Goal: Task Accomplishment & Management: Manage account settings

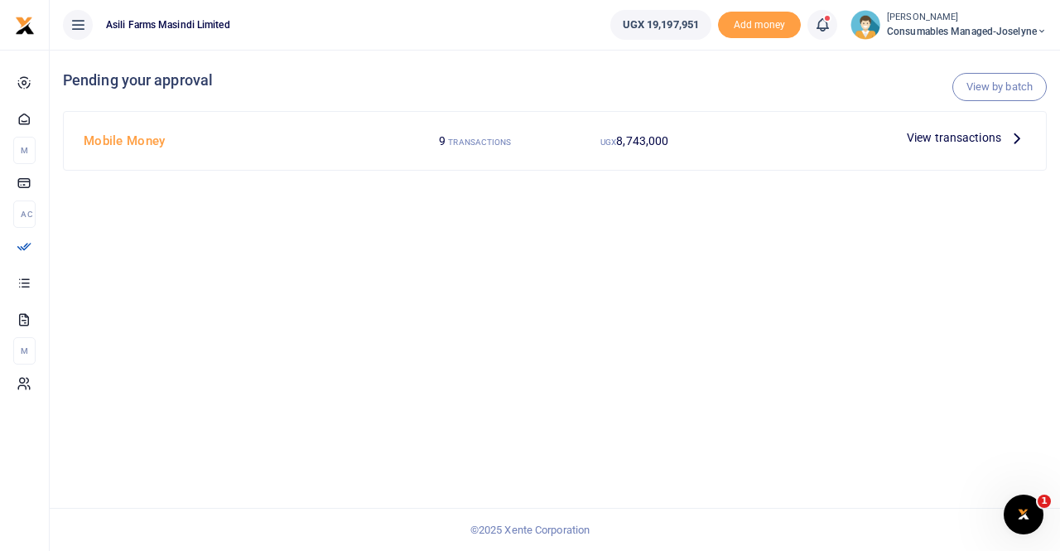
click at [987, 142] on span "View transactions" at bounding box center [954, 137] width 94 height 18
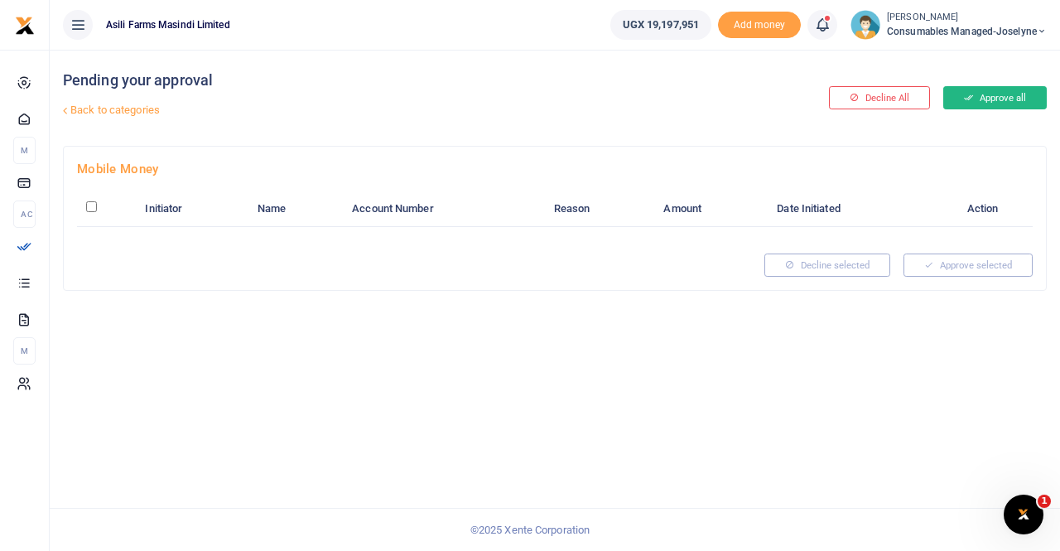
click at [1000, 94] on button "Approve all" at bounding box center [995, 97] width 104 height 23
click at [985, 101] on button "Approve all" at bounding box center [995, 97] width 104 height 23
click at [947, 16] on small "[PERSON_NAME]" at bounding box center [967, 18] width 160 height 14
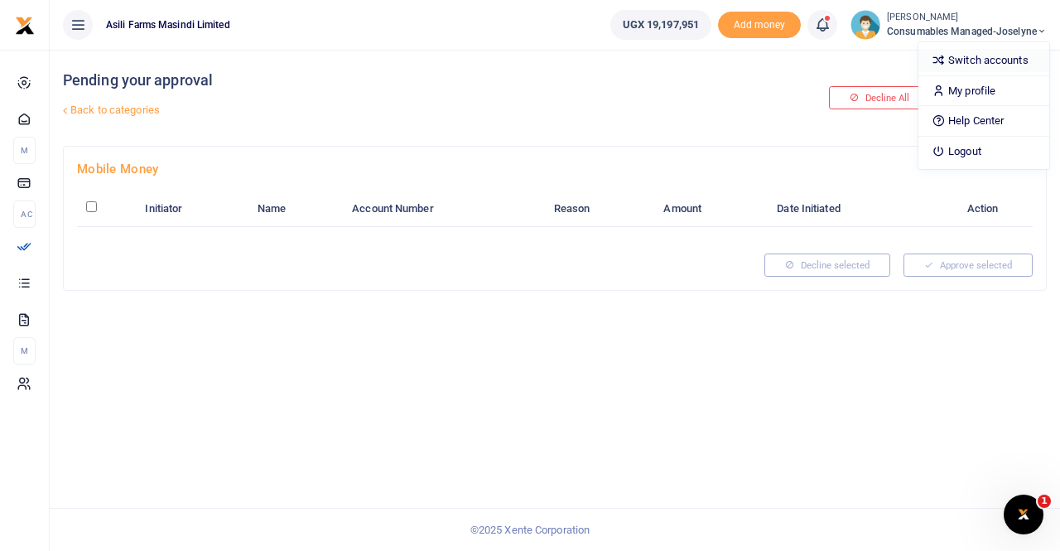
click at [967, 57] on link "Switch accounts" at bounding box center [983, 60] width 131 height 23
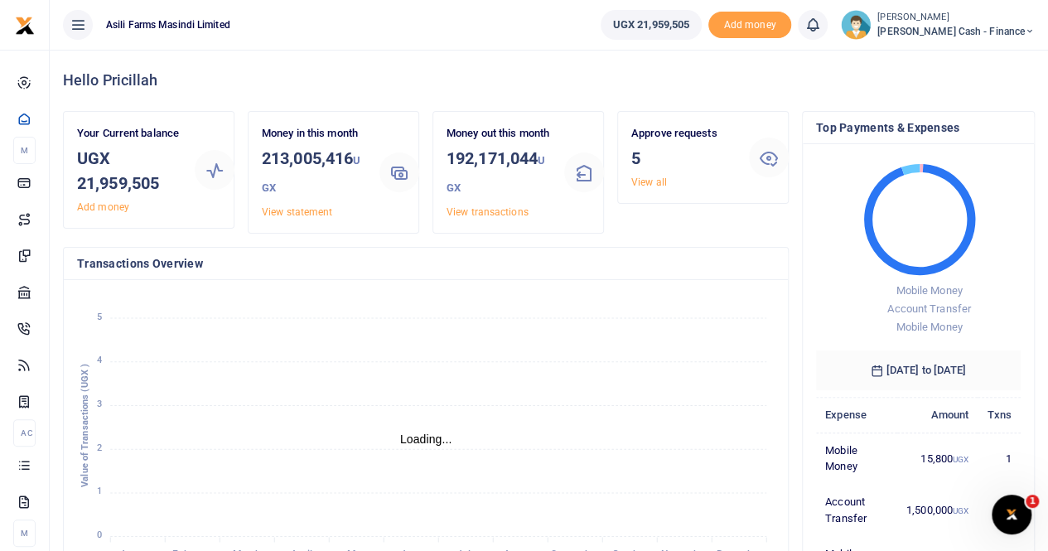
click at [972, 30] on span "Petty Cash - Finance" at bounding box center [955, 31] width 157 height 15
click at [971, 55] on link "Switch accounts" at bounding box center [915, 60] width 131 height 23
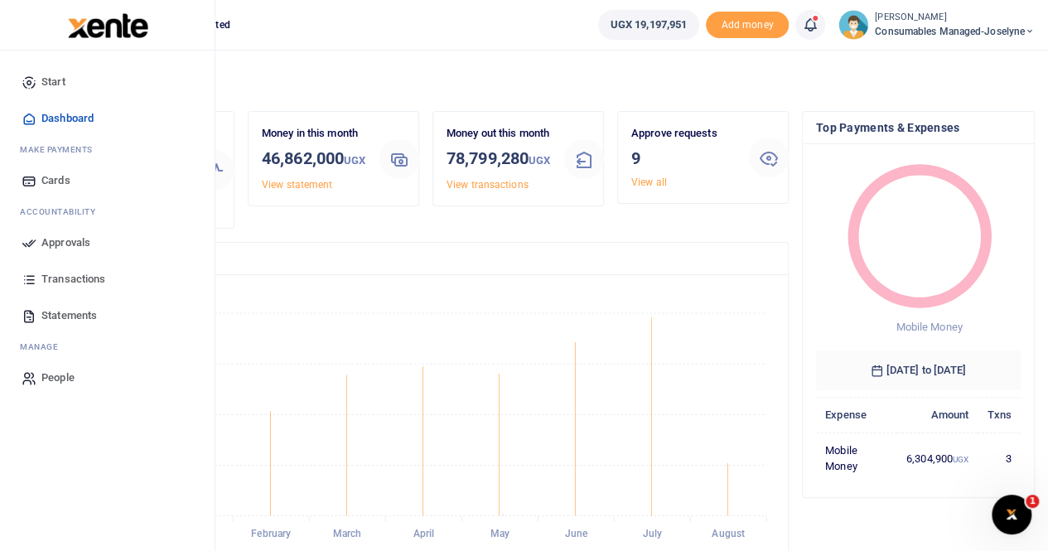
click at [63, 238] on span "Approvals" at bounding box center [65, 242] width 49 height 17
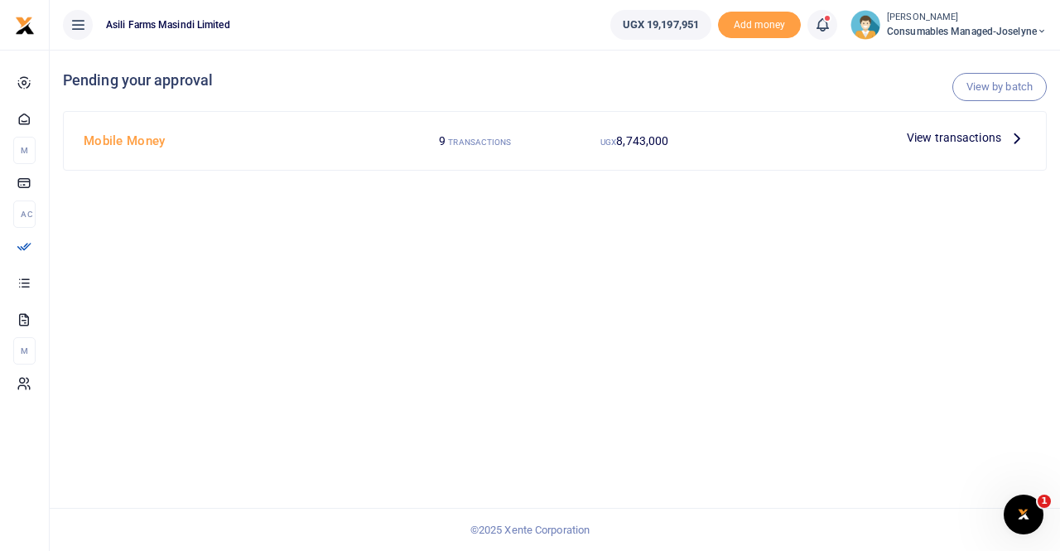
click at [948, 135] on span "View transactions" at bounding box center [954, 137] width 94 height 18
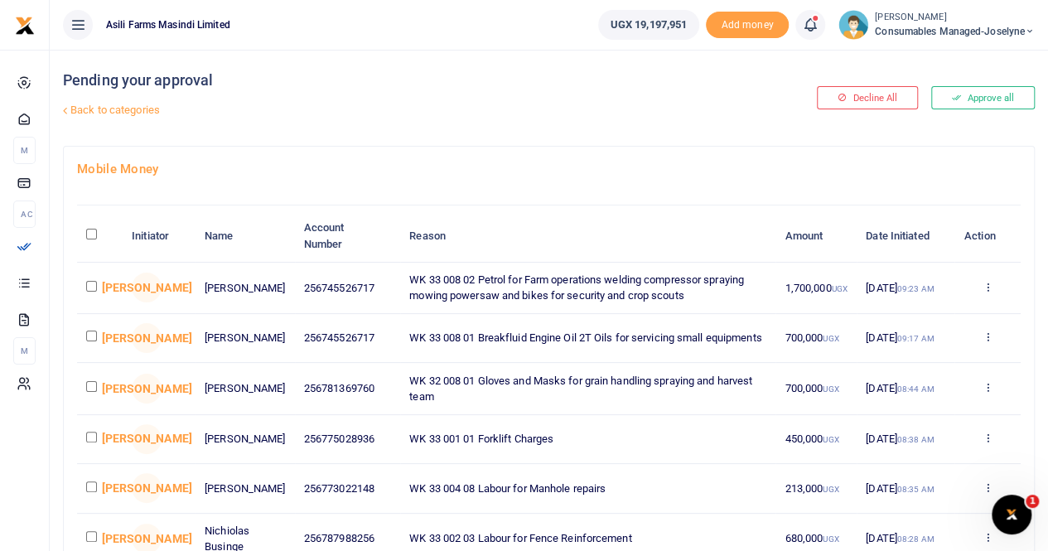
click at [979, 99] on button "Approve all" at bounding box center [983, 97] width 104 height 23
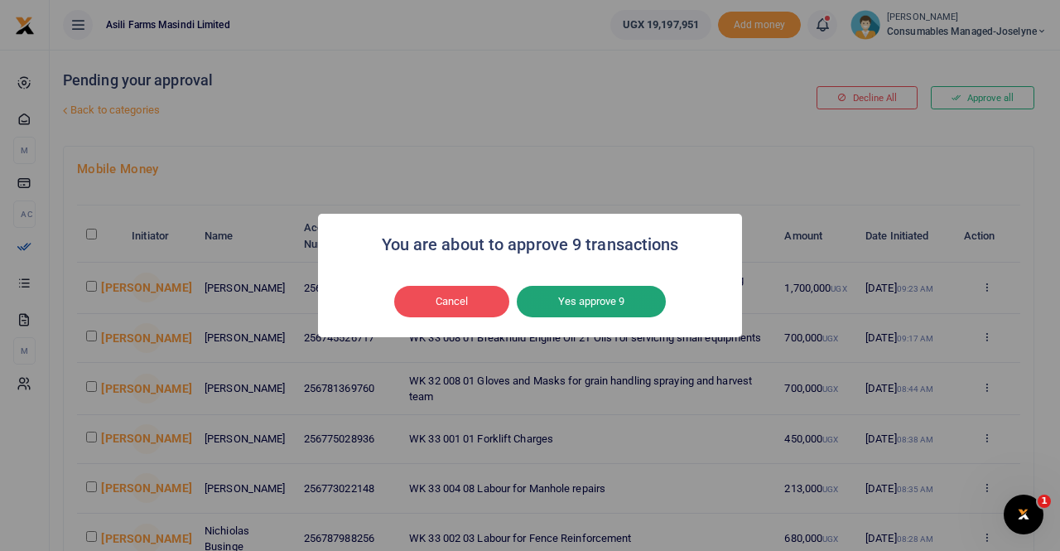
click at [598, 309] on button "Yes approve 9" at bounding box center [591, 301] width 149 height 31
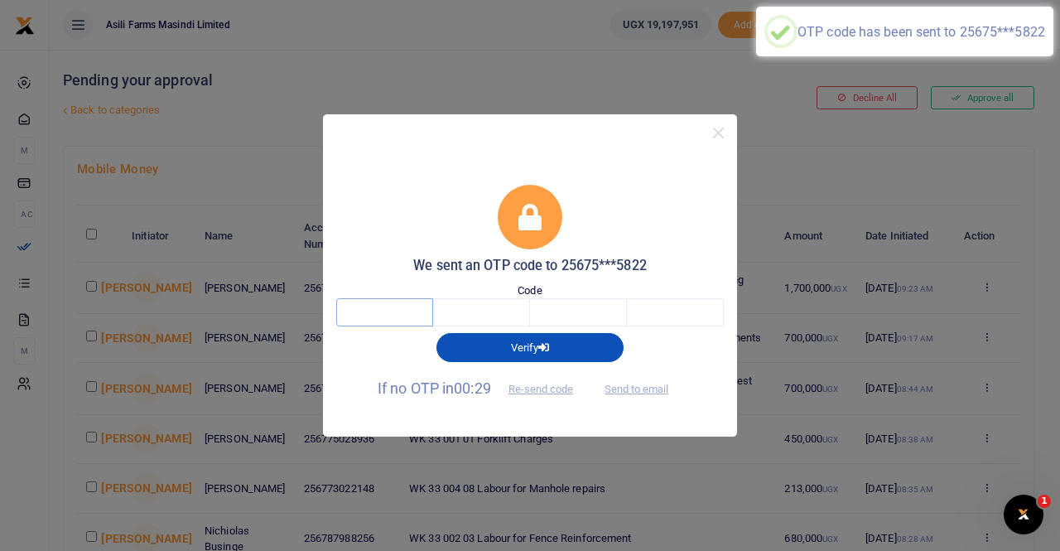
click at [392, 314] on input "text" at bounding box center [384, 312] width 97 height 28
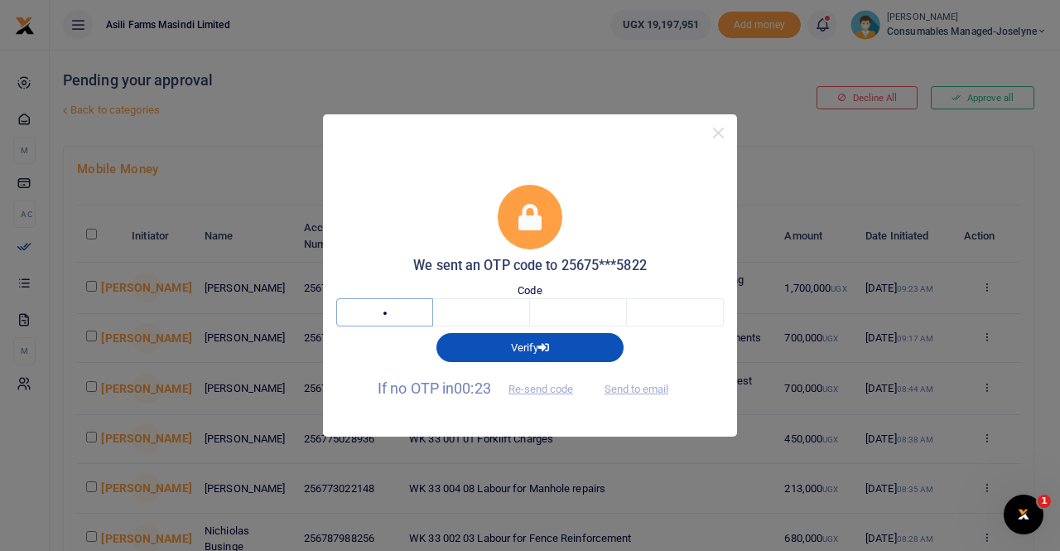
type input "1"
type input "4"
type input "9"
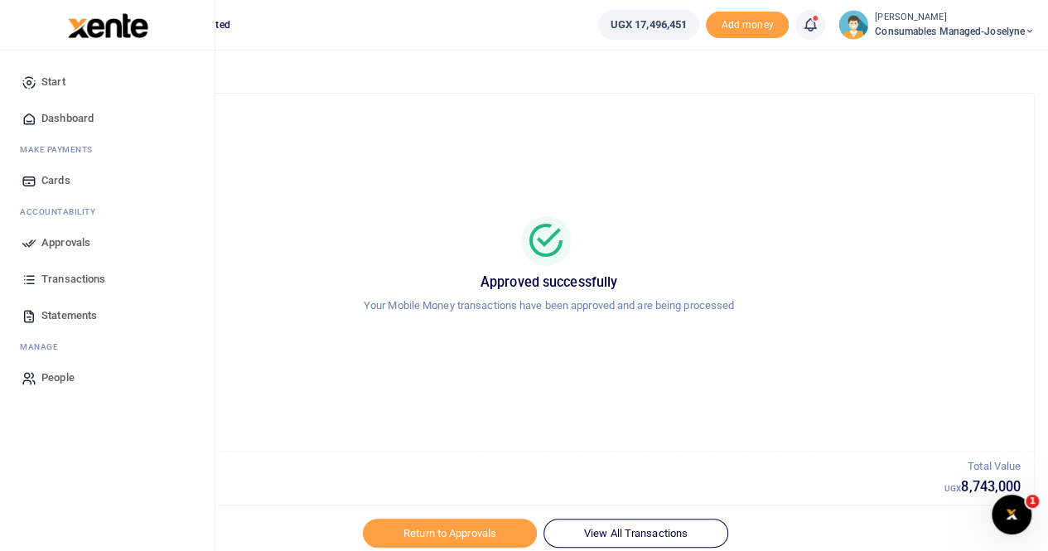
click at [50, 276] on span "Transactions" at bounding box center [73, 279] width 64 height 17
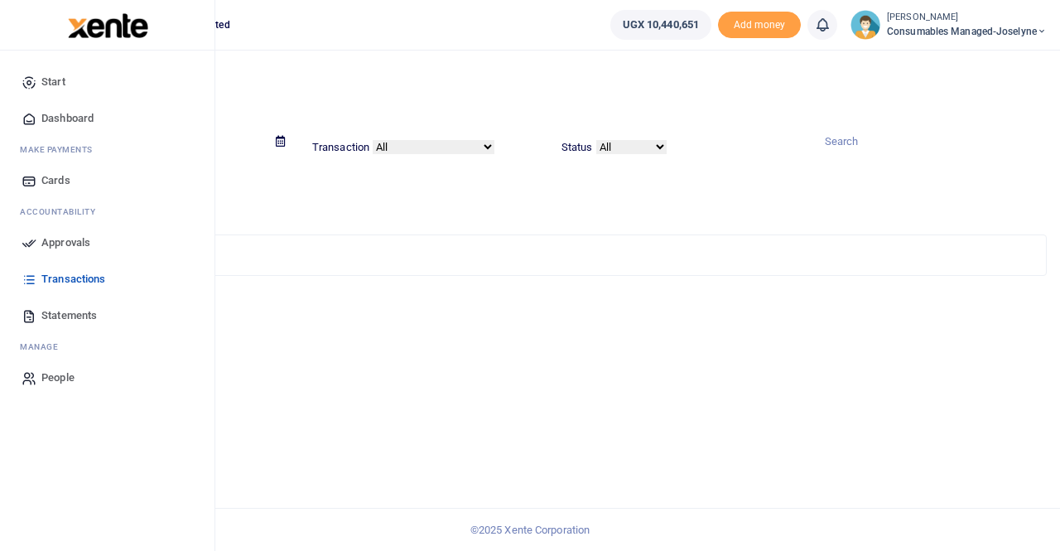
click at [80, 284] on span "Transactions" at bounding box center [73, 279] width 64 height 17
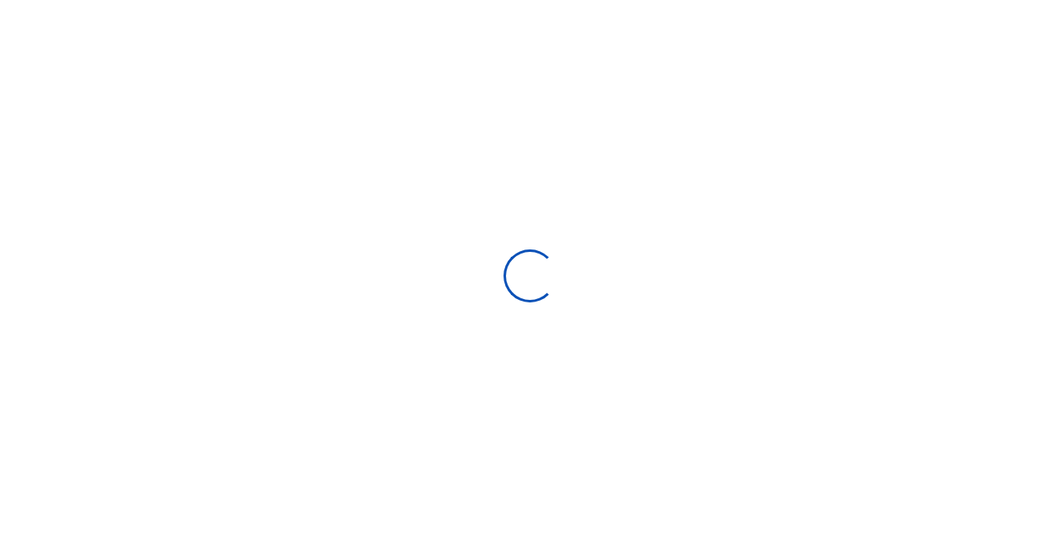
select select
type input "[DATE] - [DATE]"
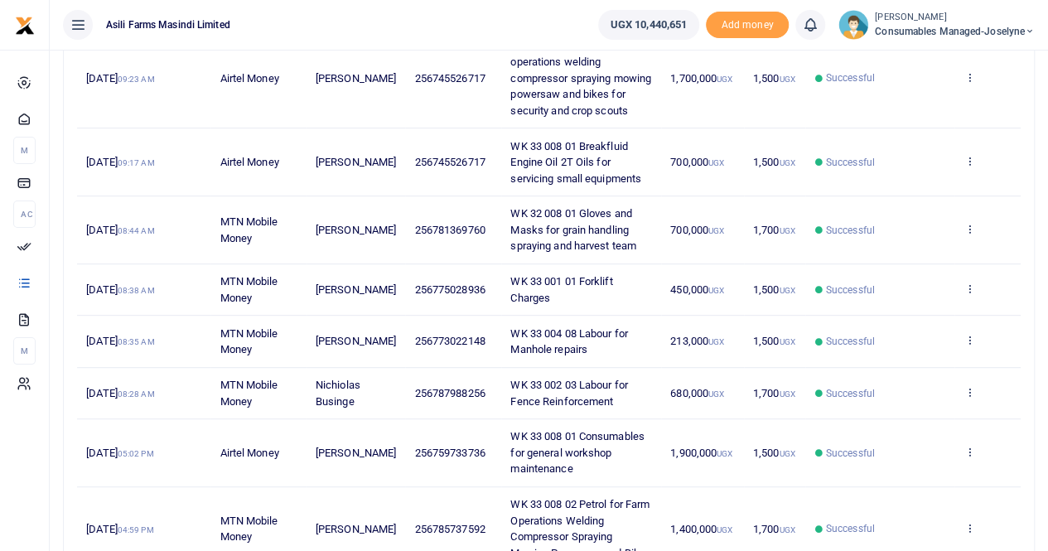
scroll to position [331, 0]
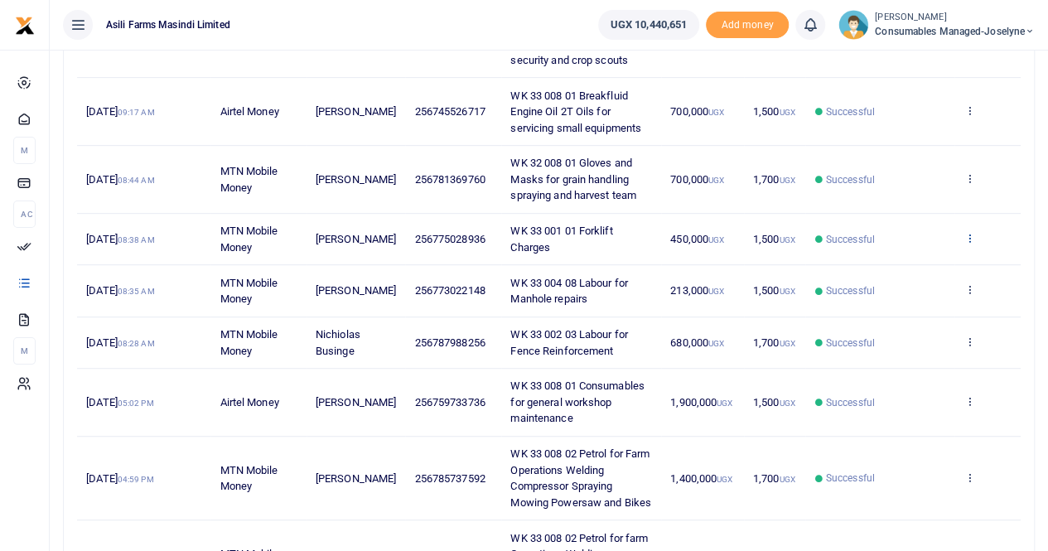
click at [968, 235] on icon at bounding box center [968, 238] width 11 height 12
click at [916, 266] on link "View details" at bounding box center [908, 264] width 131 height 23
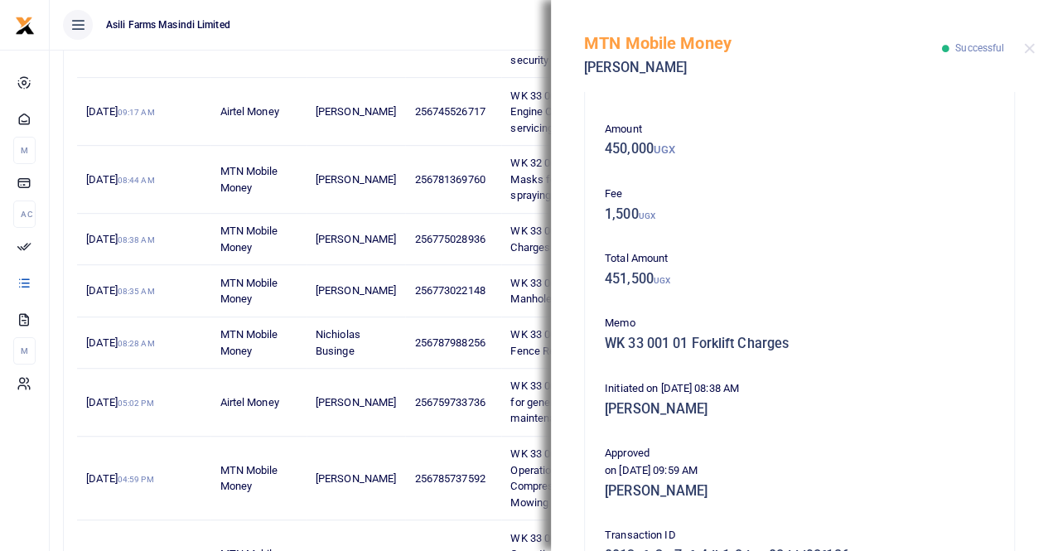
scroll to position [0, 0]
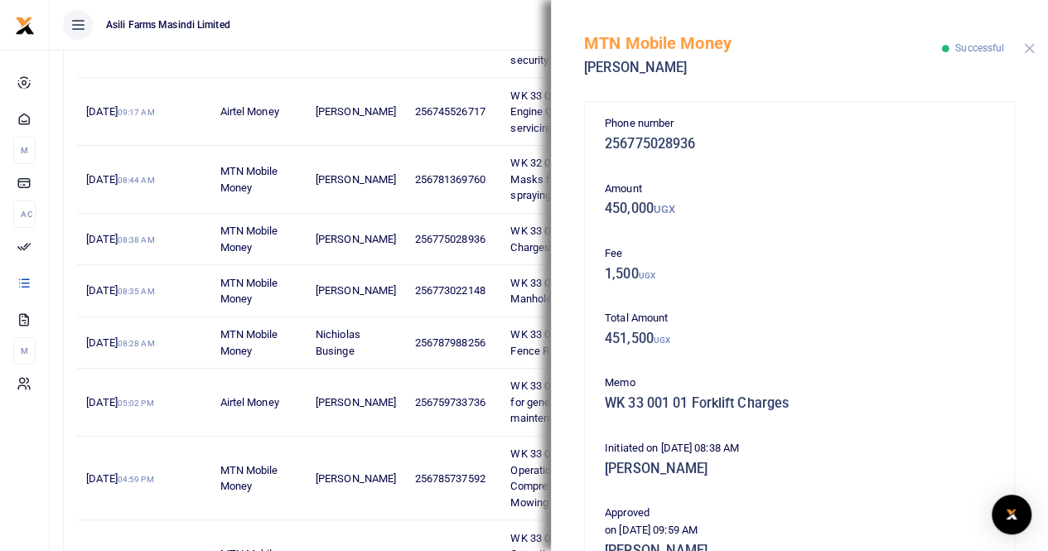
click at [1029, 47] on button "Close" at bounding box center [1029, 48] width 11 height 11
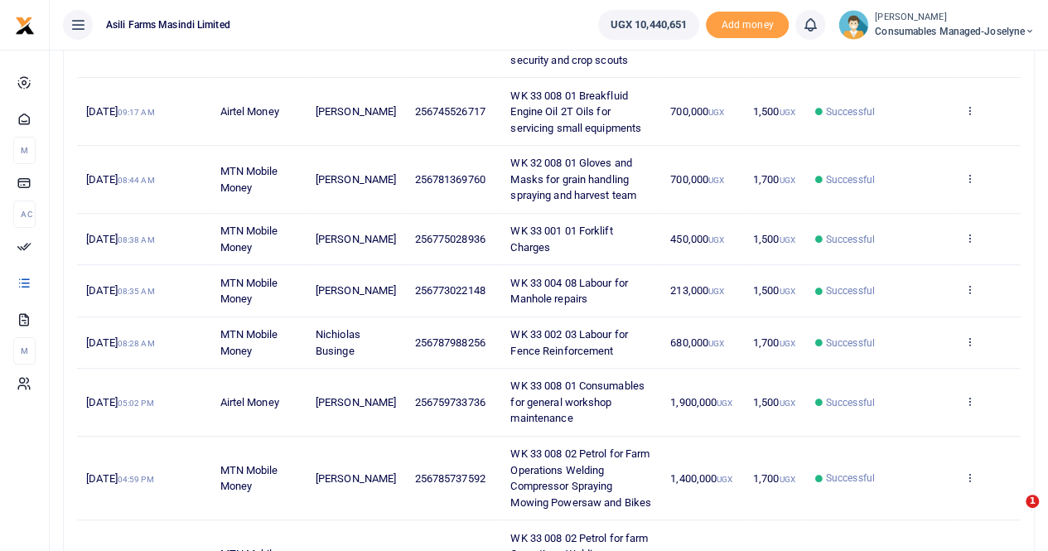
click at [340, 27] on ul "Asili Farms Masindi Limited" at bounding box center [317, 25] width 535 height 50
